Goal: Information Seeking & Learning: Learn about a topic

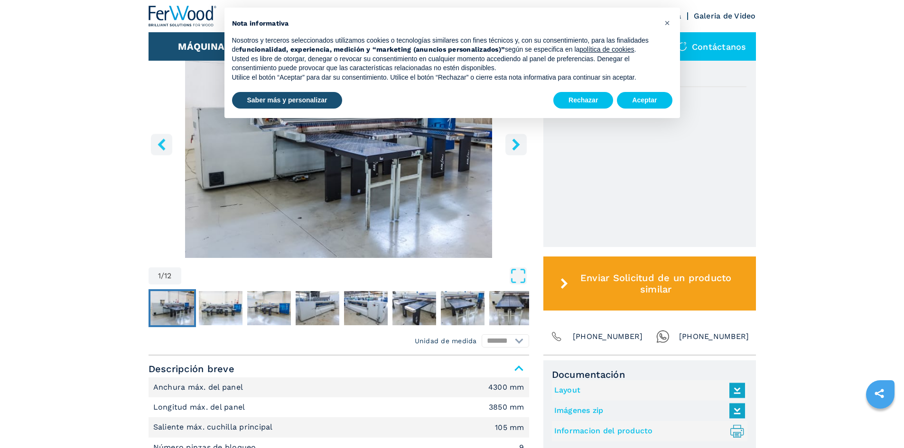
scroll to position [332, 0]
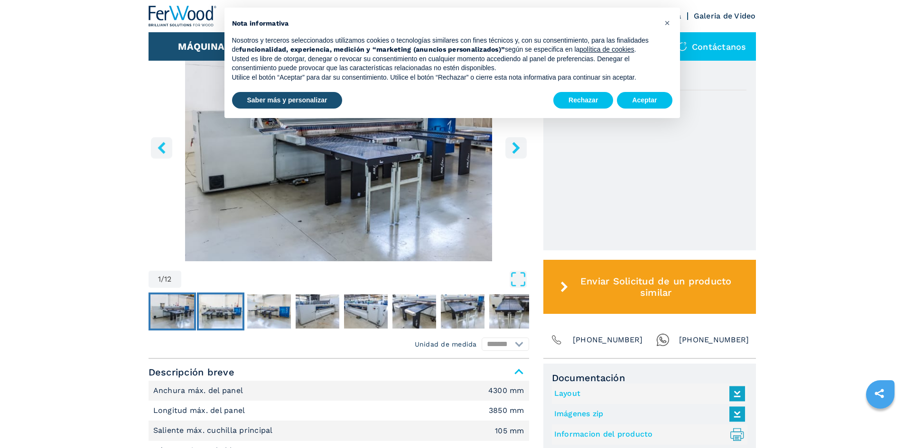
click at [226, 316] on img "Go to Slide 2" at bounding box center [221, 312] width 44 height 34
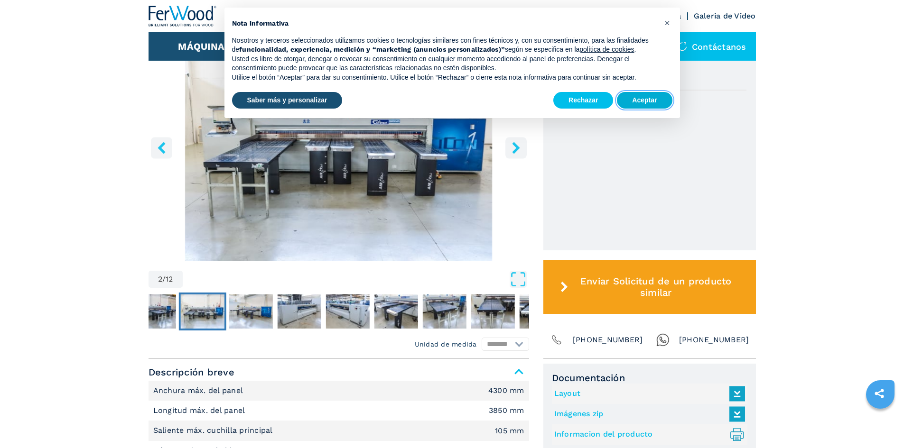
click at [647, 97] on button "Aceptar" at bounding box center [644, 100] width 55 height 17
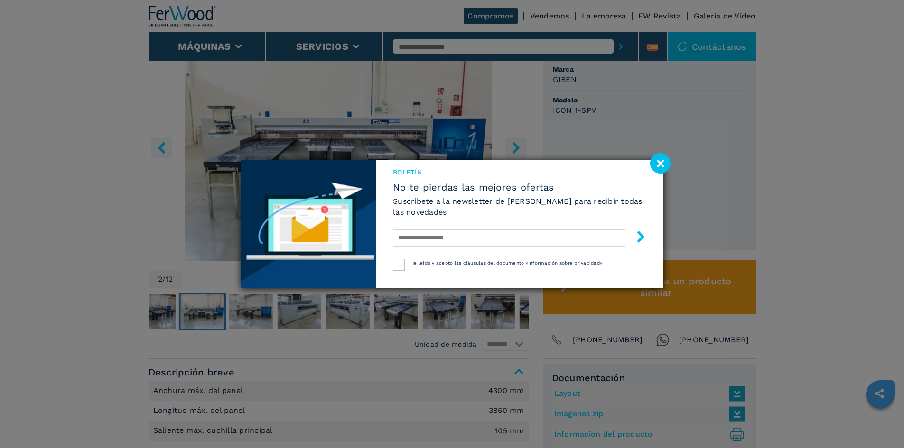
click at [236, 319] on div "Boletín No te pierdas las mejores ofertas Suscríbete a la newsletter de [PERSON…" at bounding box center [452, 224] width 904 height 448
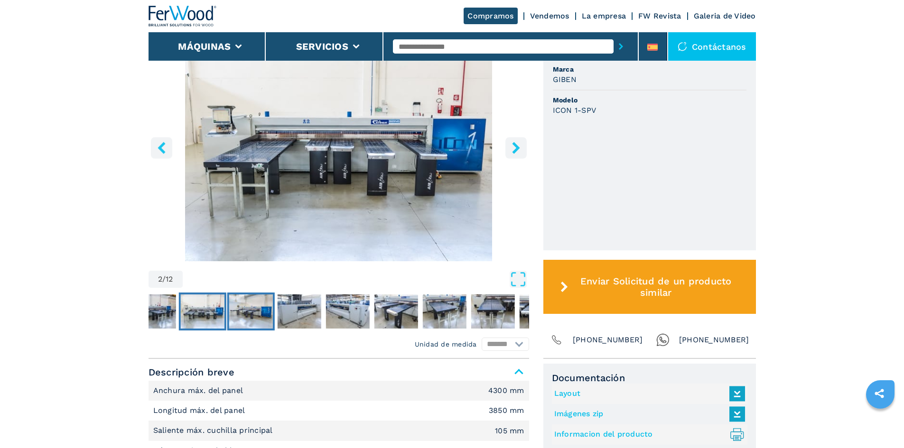
click at [235, 308] on img "Go to Slide 3" at bounding box center [251, 312] width 44 height 34
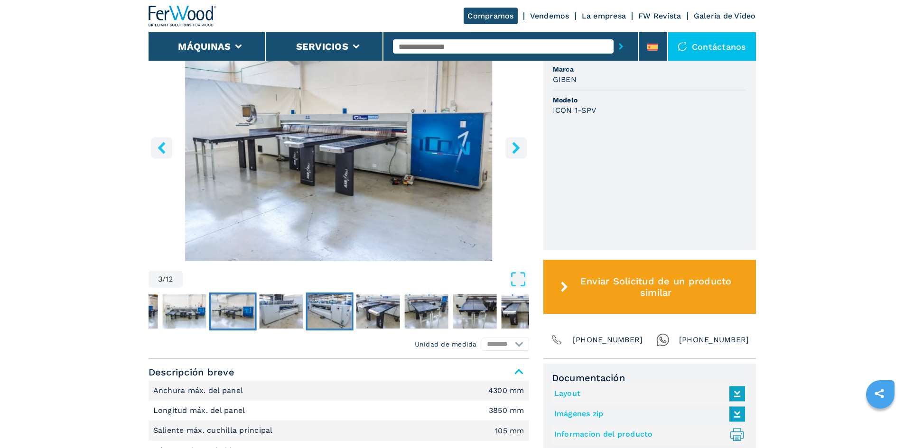
click at [316, 302] on img "Go to Slide 5" at bounding box center [329, 312] width 44 height 34
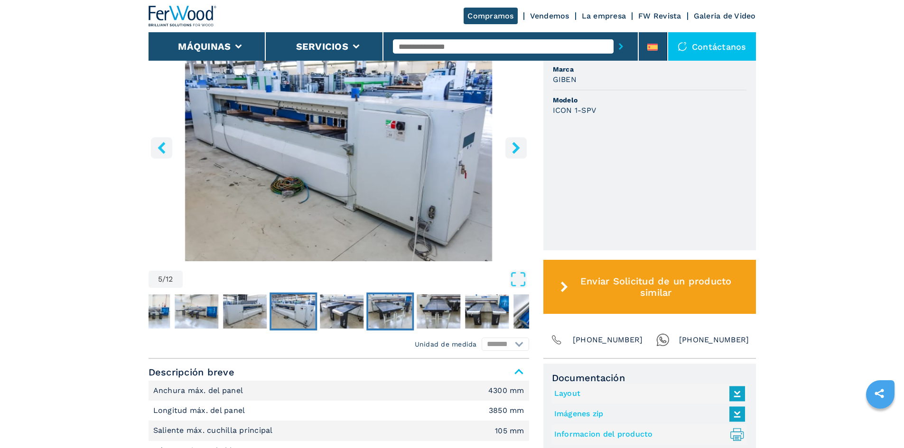
click at [391, 311] on img "Go to Slide 7" at bounding box center [390, 312] width 44 height 34
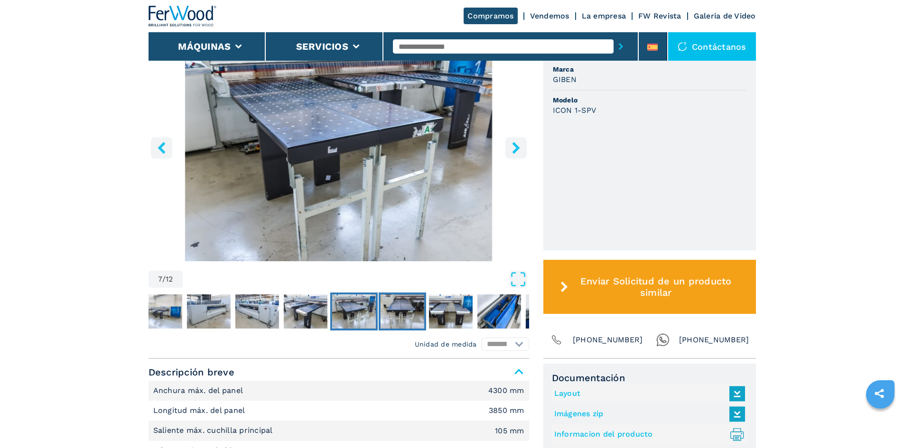
click at [413, 311] on img "Go to Slide 8" at bounding box center [402, 312] width 44 height 34
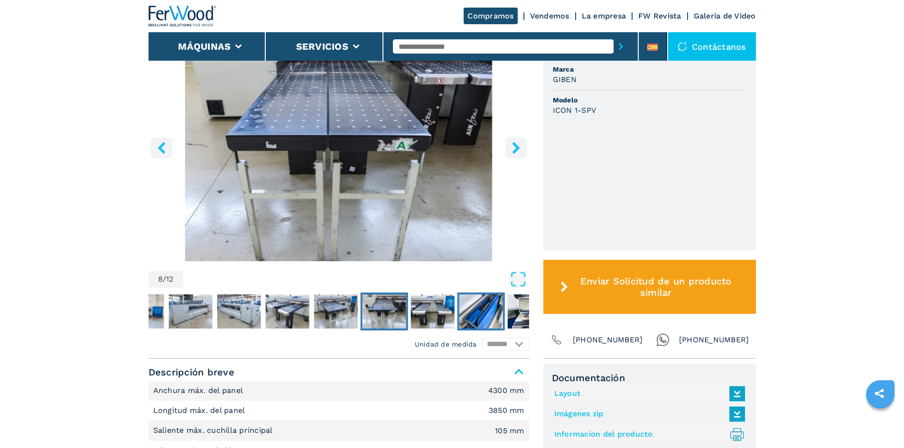
click at [486, 309] on img "Go to Slide 10" at bounding box center [481, 312] width 44 height 34
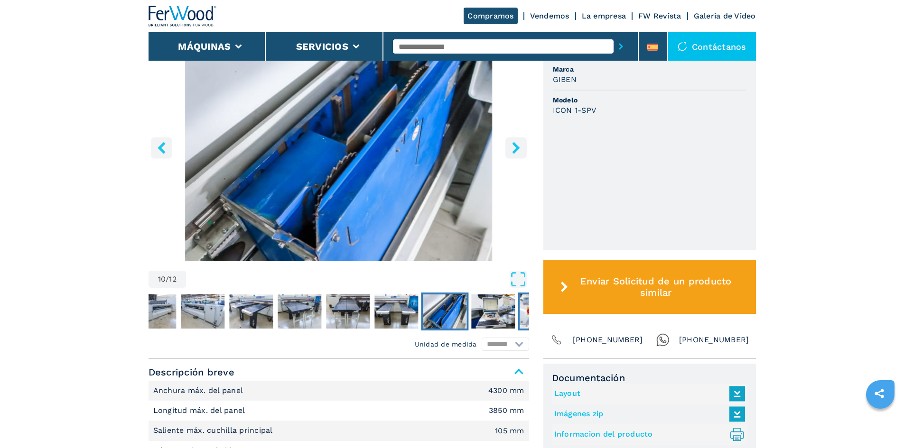
click at [520, 312] on img "Go to Slide 12" at bounding box center [541, 312] width 44 height 34
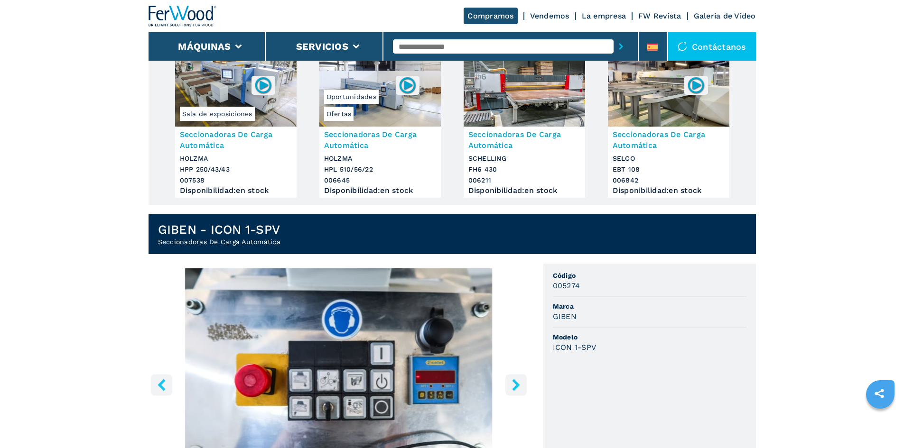
scroll to position [0, 0]
